Goal: Information Seeking & Learning: Learn about a topic

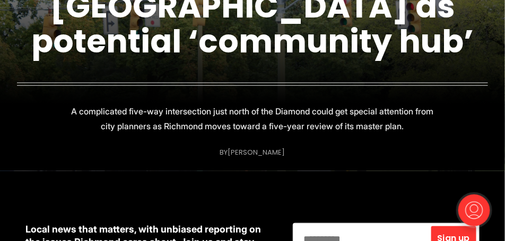
scroll to position [133, 0]
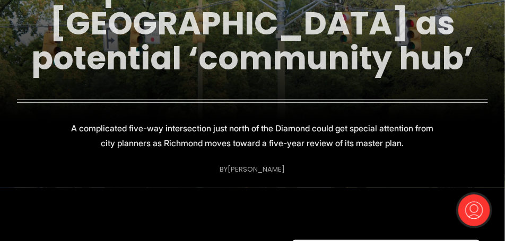
click at [163, 58] on link "Neighbors push for study of five-point intersection near [GEOGRAPHIC_DATA] as p…" at bounding box center [252, 6] width 455 height 150
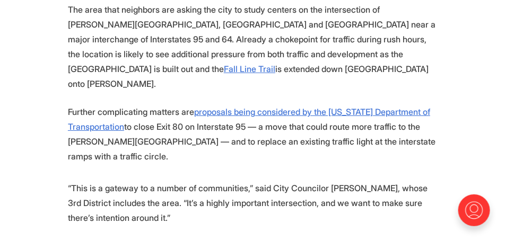
scroll to position [955, 0]
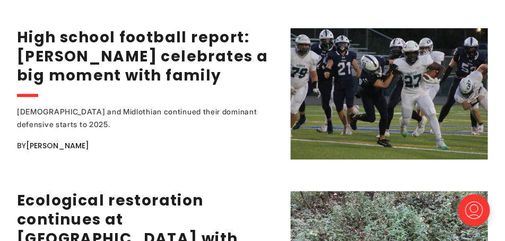
scroll to position [1804, 0]
